Goal: Task Accomplishment & Management: Use online tool/utility

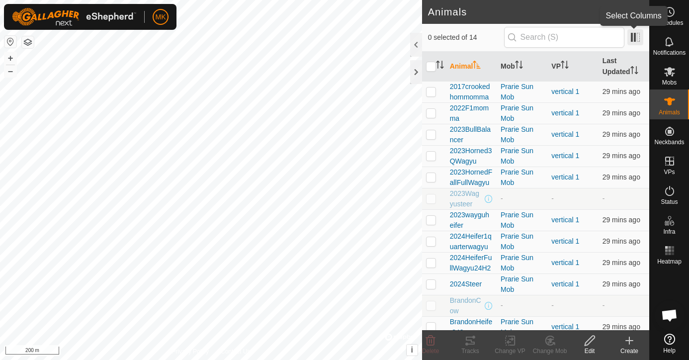
click at [636, 40] on span at bounding box center [636, 37] width 16 height 16
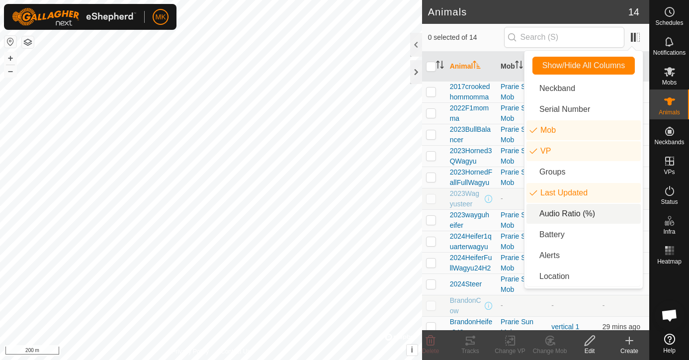
click at [559, 218] on li "Audio Ratio (%)" at bounding box center [584, 214] width 114 height 20
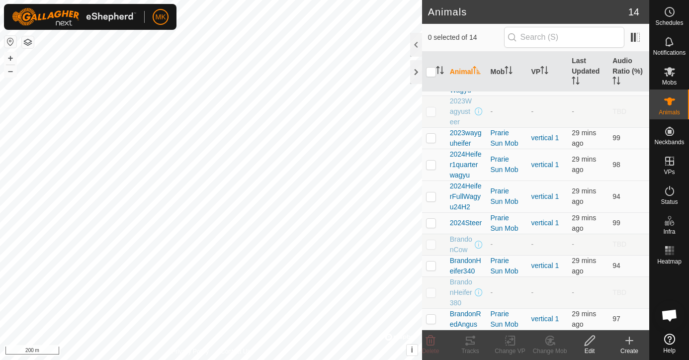
scroll to position [134, 0]
click at [673, 262] on span "Heatmap" at bounding box center [670, 262] width 24 height 6
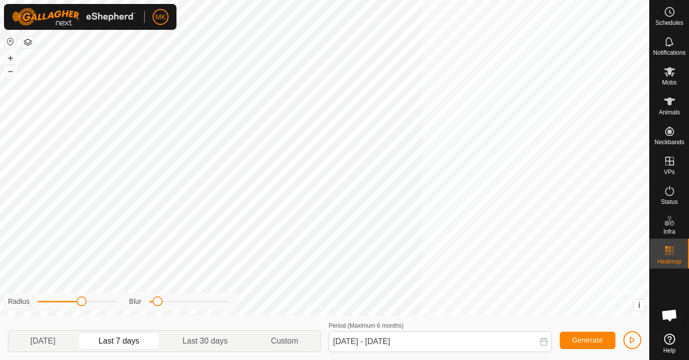
click at [672, 255] on rect at bounding box center [673, 254] width 2 height 2
click at [131, 338] on p-togglebutton "Last 7 days" at bounding box center [119, 341] width 84 height 21
click at [11, 58] on button "+" at bounding box center [10, 58] width 12 height 12
click at [11, 59] on button "+" at bounding box center [10, 58] width 12 height 12
click at [52, 343] on p-togglebutton "[DATE]" at bounding box center [42, 341] width 69 height 21
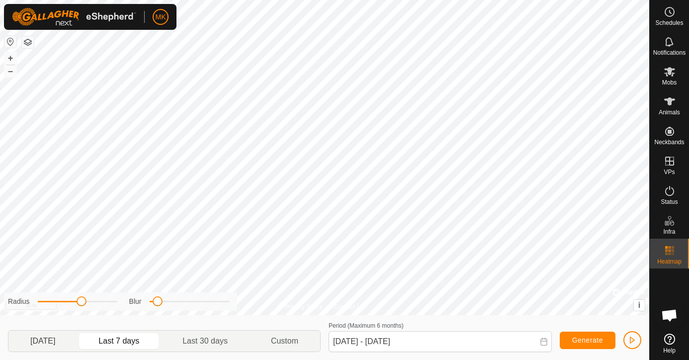
type input "[DATE] - [DATE]"
